Goal: Information Seeking & Learning: Understand process/instructions

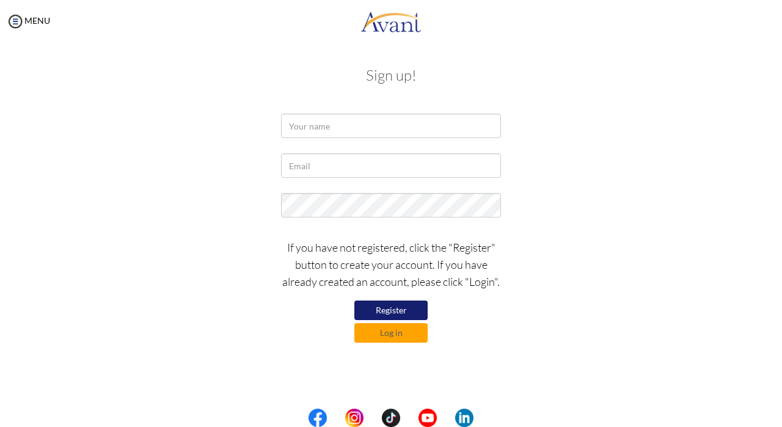
type input "[EMAIL_ADDRESS][DOMAIN_NAME]"
click at [388, 337] on button "Log in" at bounding box center [390, 333] width 73 height 20
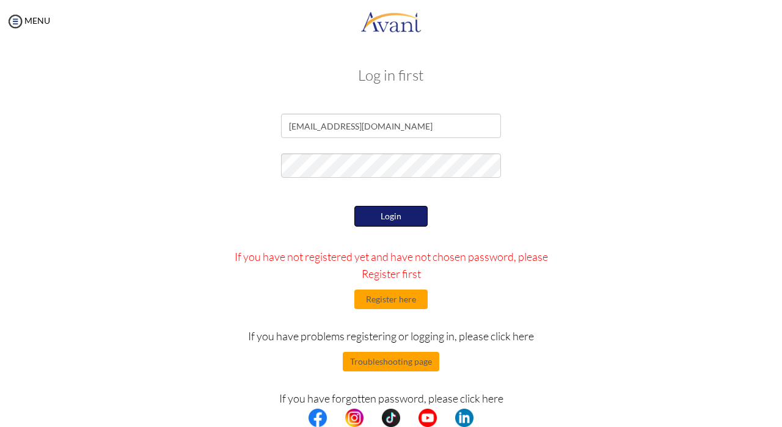
click at [397, 216] on button "Login" at bounding box center [390, 216] width 73 height 21
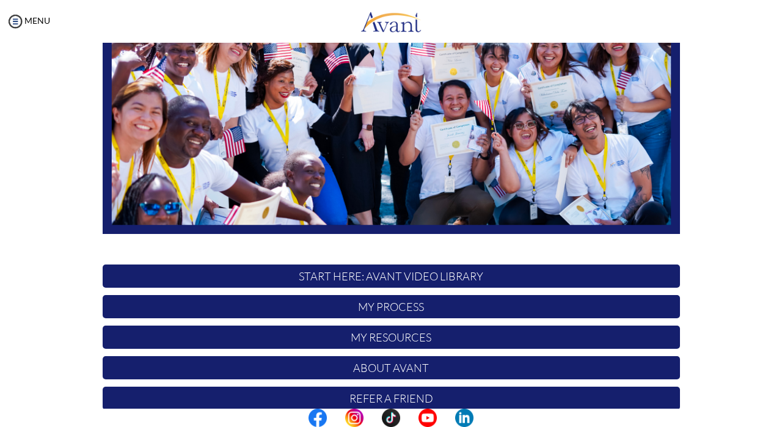
scroll to position [252, 0]
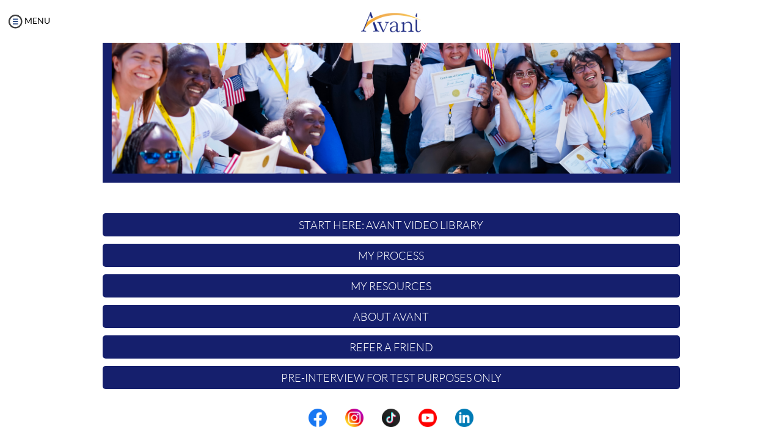
click at [423, 225] on p "START HERE: Avant Video Library" at bounding box center [391, 224] width 577 height 23
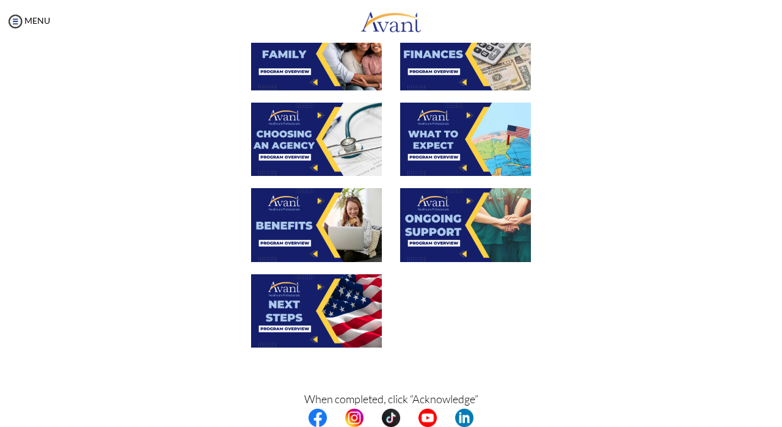
scroll to position [412, 0]
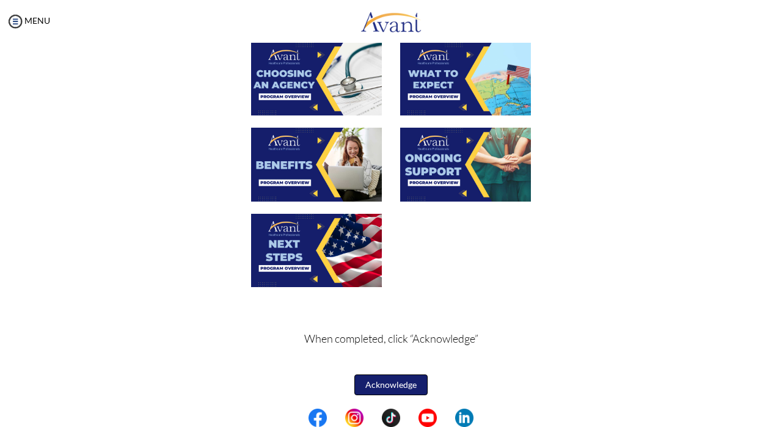
click at [384, 386] on button "Acknowledge" at bounding box center [390, 384] width 73 height 21
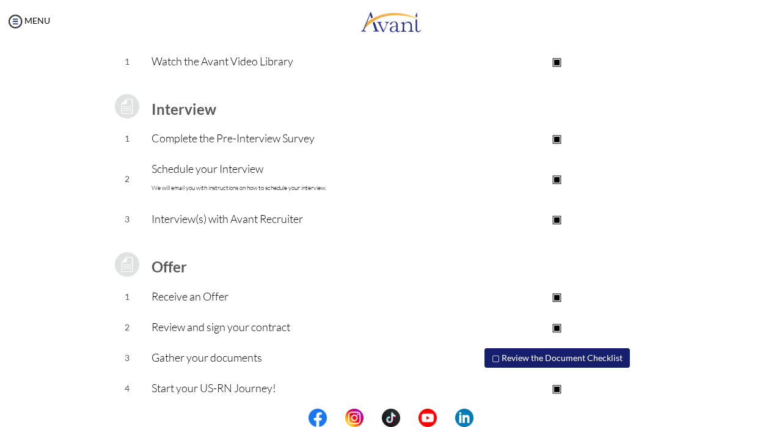
scroll to position [128, 0]
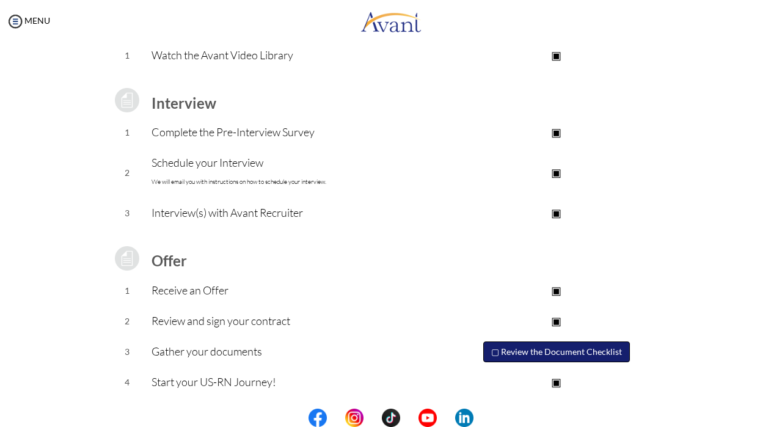
click at [528, 352] on button "▢ Review the Document Checklist" at bounding box center [556, 351] width 147 height 21
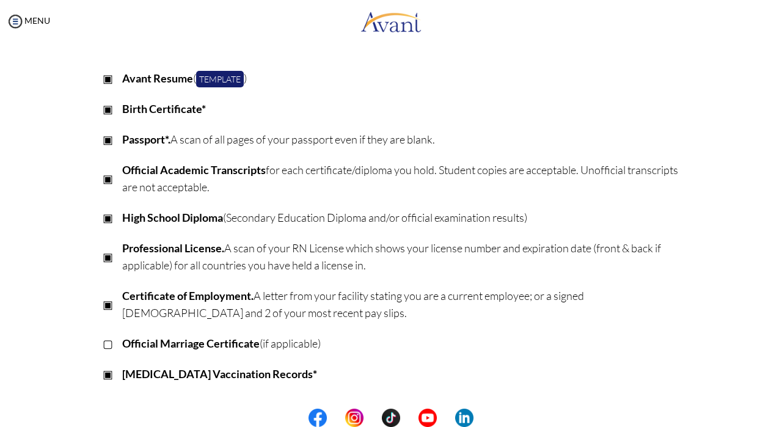
scroll to position [131, 0]
click at [211, 79] on link "Template" at bounding box center [220, 79] width 48 height 16
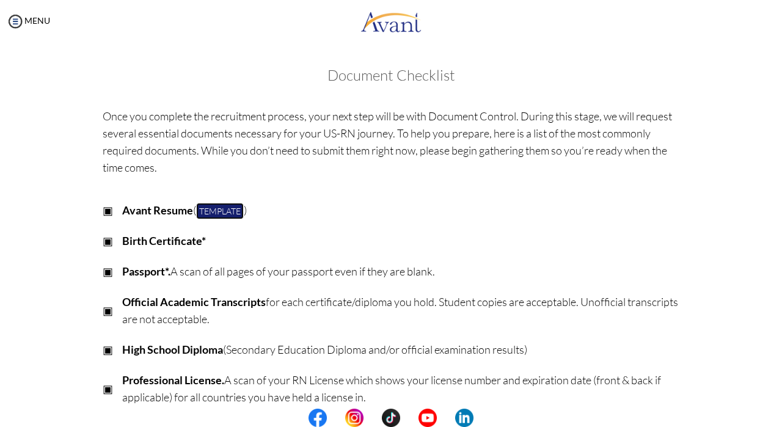
scroll to position [324, 0]
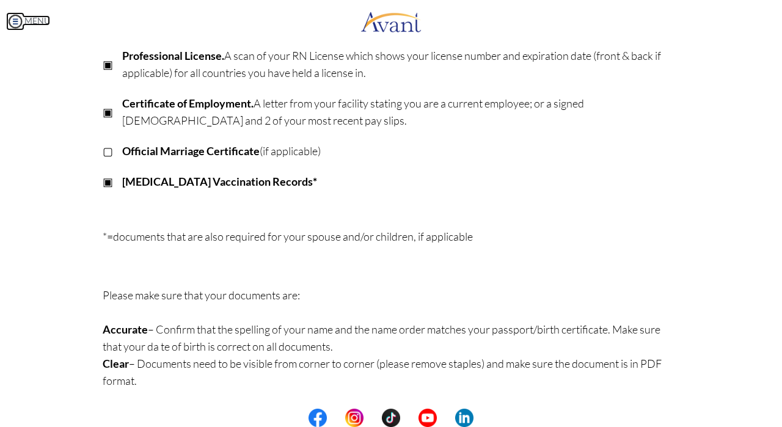
click at [10, 24] on img at bounding box center [15, 21] width 18 height 18
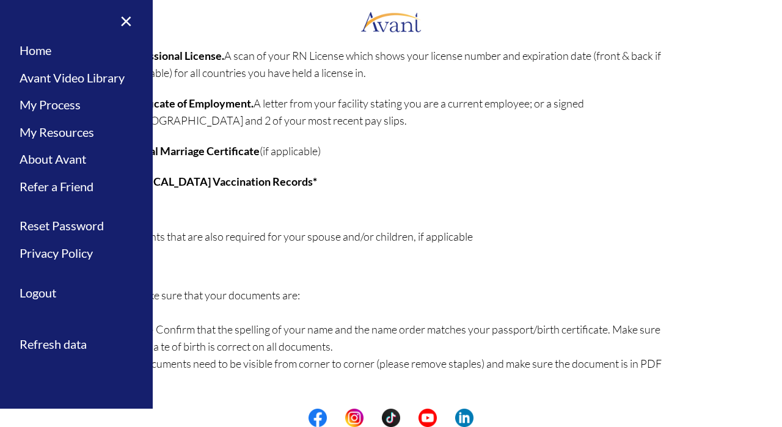
click at [277, 161] on td "Official Marriage Certificate (if applicable)" at bounding box center [401, 151] width 558 height 31
click at [122, 18] on link "×" at bounding box center [118, 20] width 37 height 41
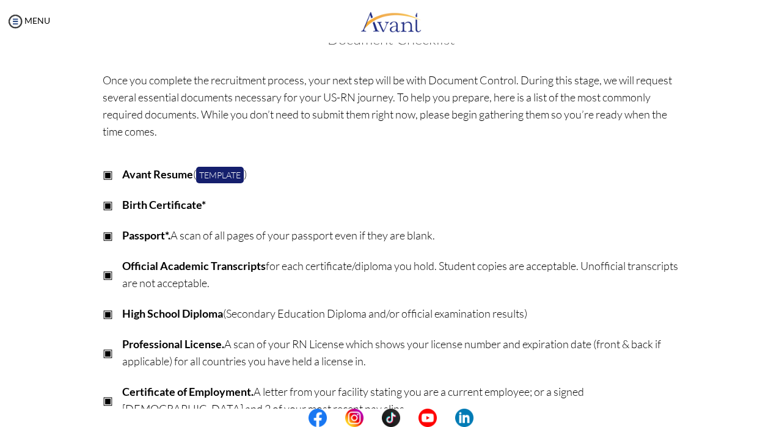
scroll to position [0, 0]
